Goal: Task Accomplishment & Management: Manage account settings

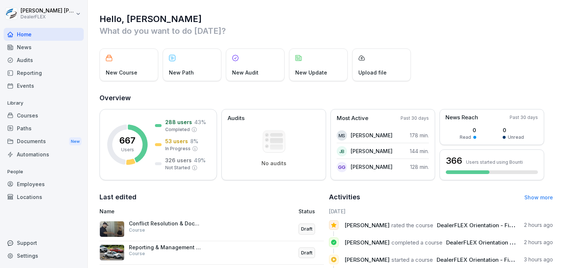
click at [27, 113] on div "Courses" at bounding box center [44, 115] width 80 height 13
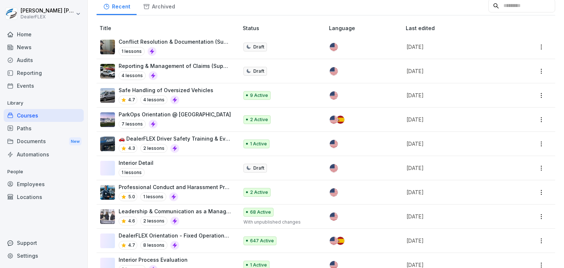
scroll to position [110, 0]
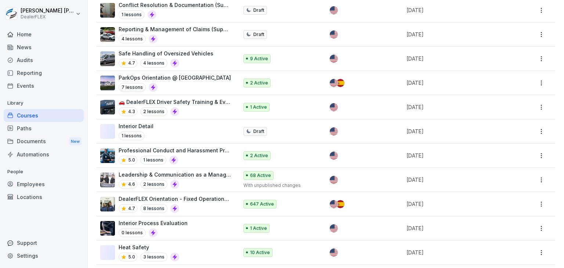
click at [191, 202] on p "DealerFLEX Orientation - Fixed Operations Division" at bounding box center [175, 199] width 112 height 8
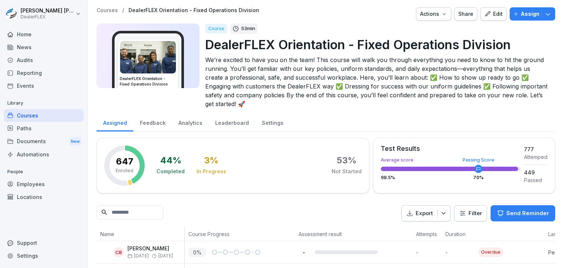
click at [145, 213] on input at bounding box center [130, 212] width 67 height 14
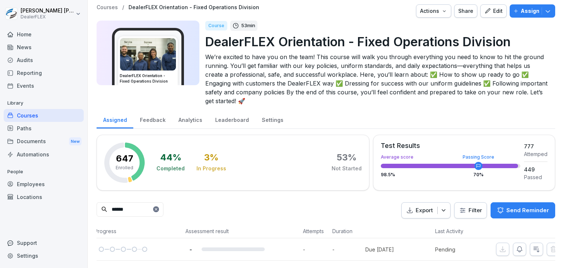
scroll to position [0, 127]
type input "******"
click at [507, 246] on icon "button" at bounding box center [510, 249] width 7 height 7
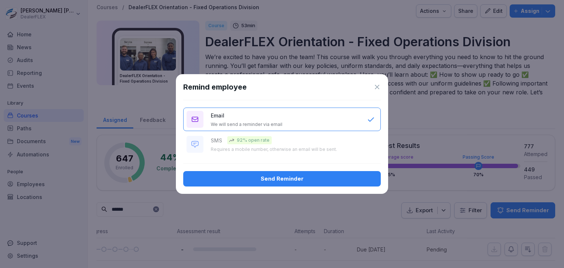
click at [306, 176] on div "Send Reminder" at bounding box center [282, 179] width 186 height 8
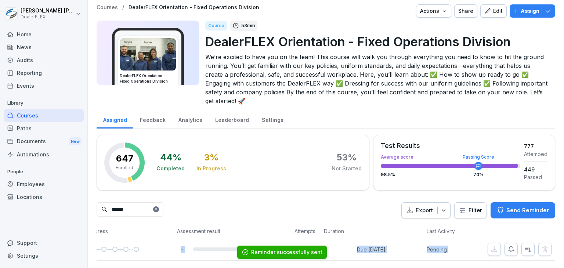
drag, startPoint x: 340, startPoint y: 251, endPoint x: 160, endPoint y: 245, distance: 180.7
click at [160, 245] on body "[PERSON_NAME] DealerFLEX Home News Audits Reporting Events Library Courses Path…" at bounding box center [282, 134] width 564 height 268
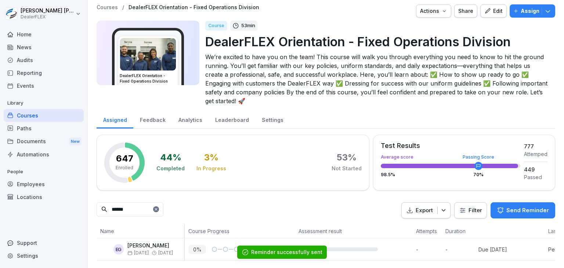
click at [267, 202] on div "****** Export Filter Send Reminder" at bounding box center [326, 210] width 458 height 17
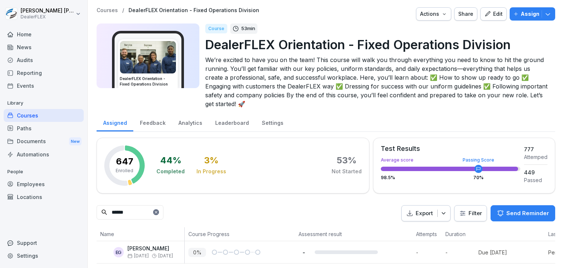
click at [52, 113] on div "Courses" at bounding box center [44, 115] width 80 height 13
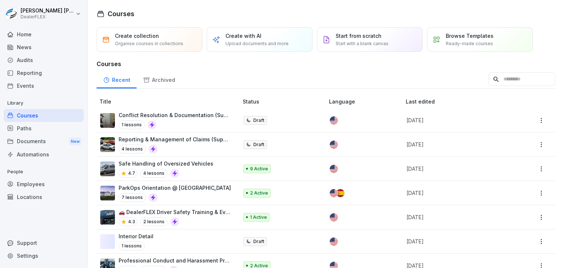
scroll to position [110, 0]
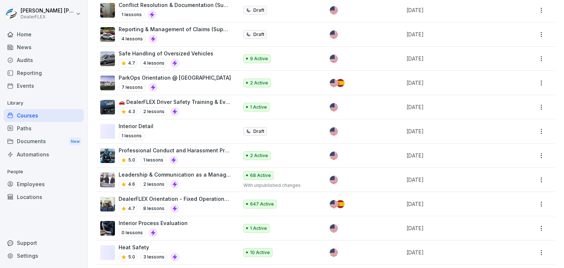
click at [184, 200] on p "DealerFLEX Orientation - Fixed Operations Division" at bounding box center [175, 199] width 112 height 8
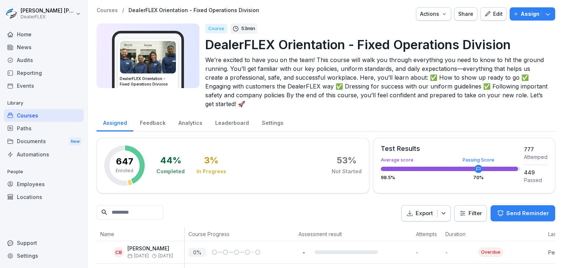
click at [442, 14] on icon "button" at bounding box center [444, 14] width 6 height 6
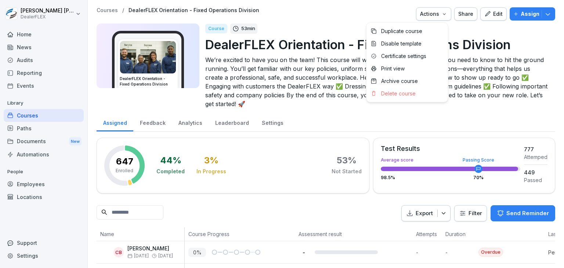
click at [318, 27] on html "[PERSON_NAME] DealerFLEX Home News Audits Reporting Events Library Courses Path…" at bounding box center [282, 134] width 564 height 268
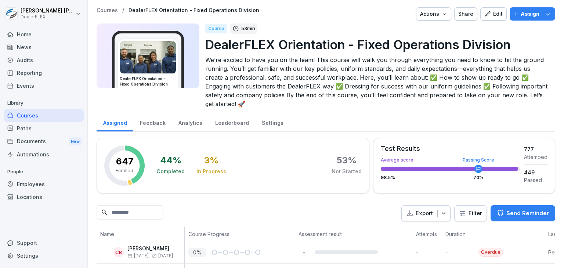
click at [440, 213] on icon "button" at bounding box center [443, 213] width 7 height 7
click at [415, 241] on p "Export as CSV file" at bounding box center [419, 242] width 44 height 7
